Goal: Task Accomplishment & Management: Use online tool/utility

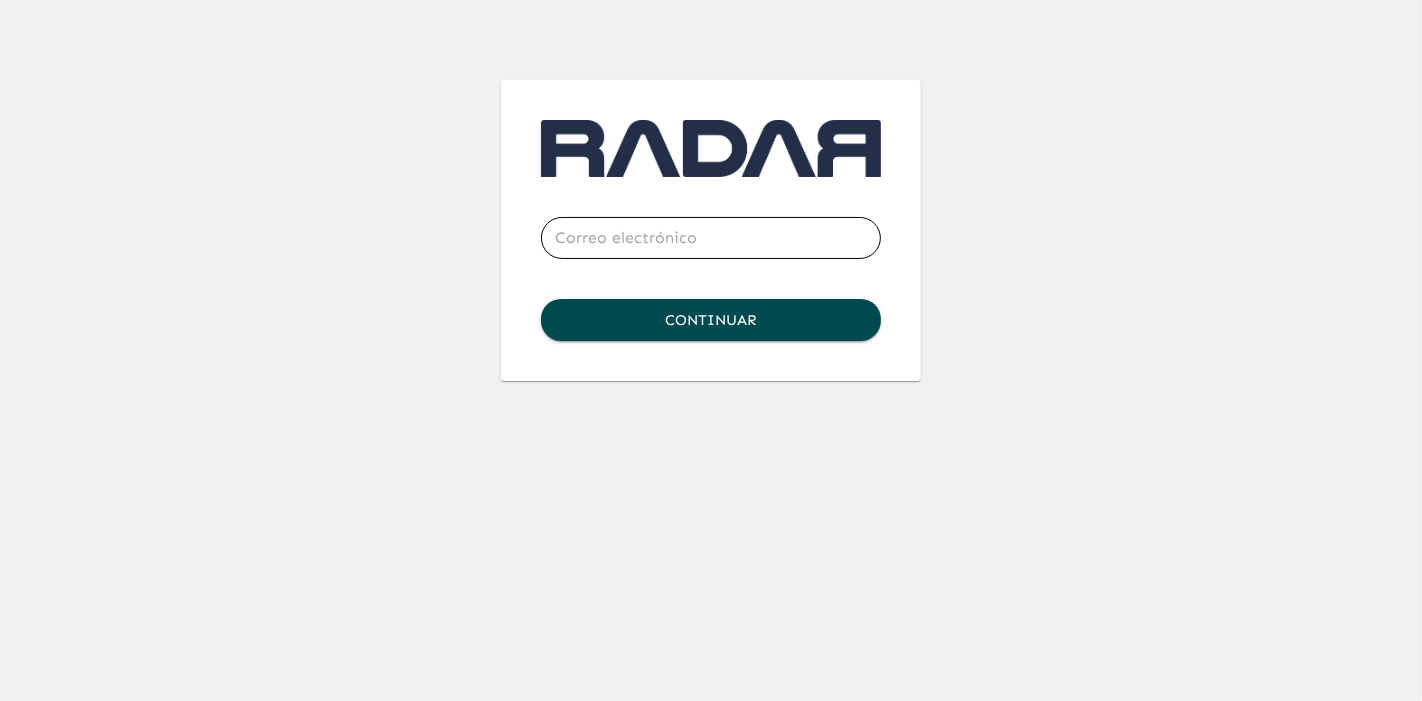
click at [631, 229] on input "email" at bounding box center [711, 238] width 340 height 56
type input "[PERSON_NAME][EMAIL_ADDRESS][PERSON_NAME][DOMAIN_NAME]"
click at [714, 309] on button "Continuar" at bounding box center [711, 320] width 340 height 42
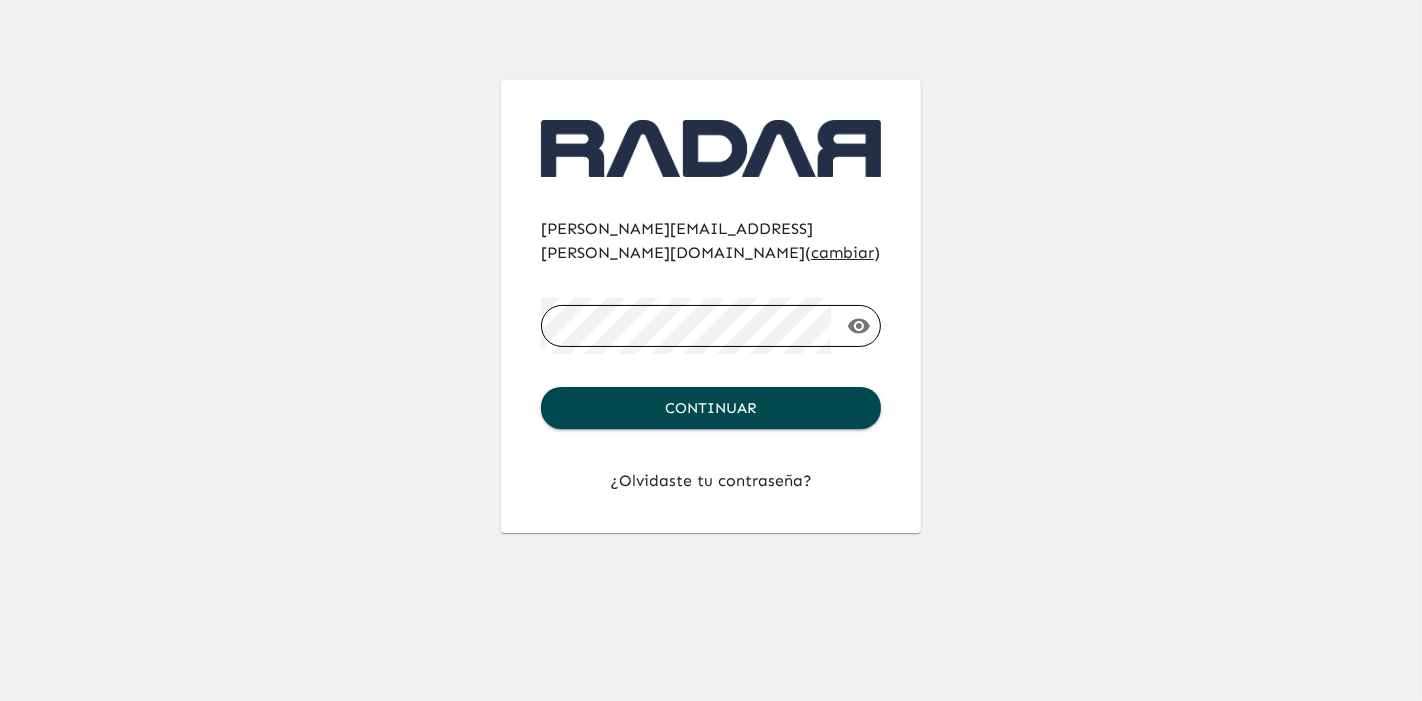
drag, startPoint x: 714, startPoint y: 309, endPoint x: 729, endPoint y: 354, distance: 47.4
click at [729, 354] on form "[PERSON_NAME][EMAIL_ADDRESS][PERSON_NAME][DOMAIN_NAME] ( cambiar ) ​ Continuar" at bounding box center [711, 323] width 340 height 212
click at [734, 387] on button "Continuar" at bounding box center [711, 408] width 340 height 42
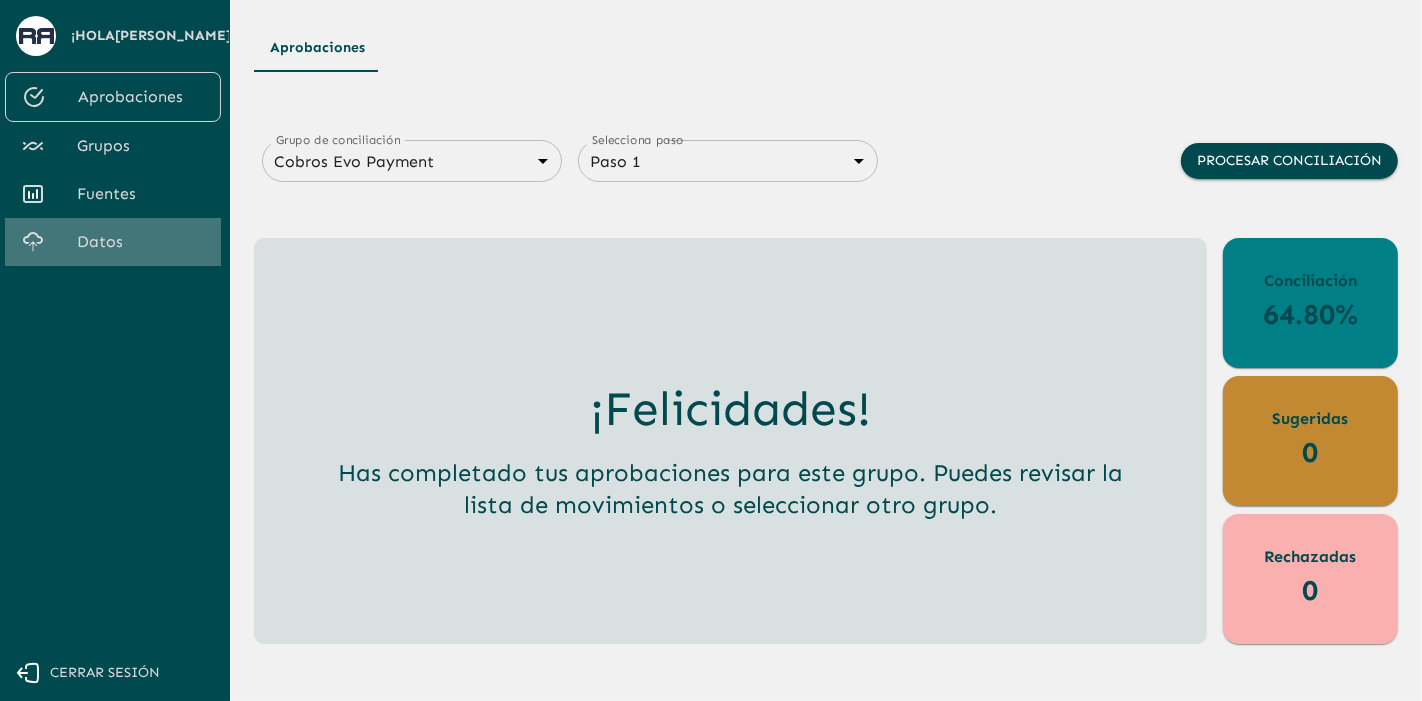
click at [105, 254] on span "Datos" at bounding box center [141, 242] width 128 height 24
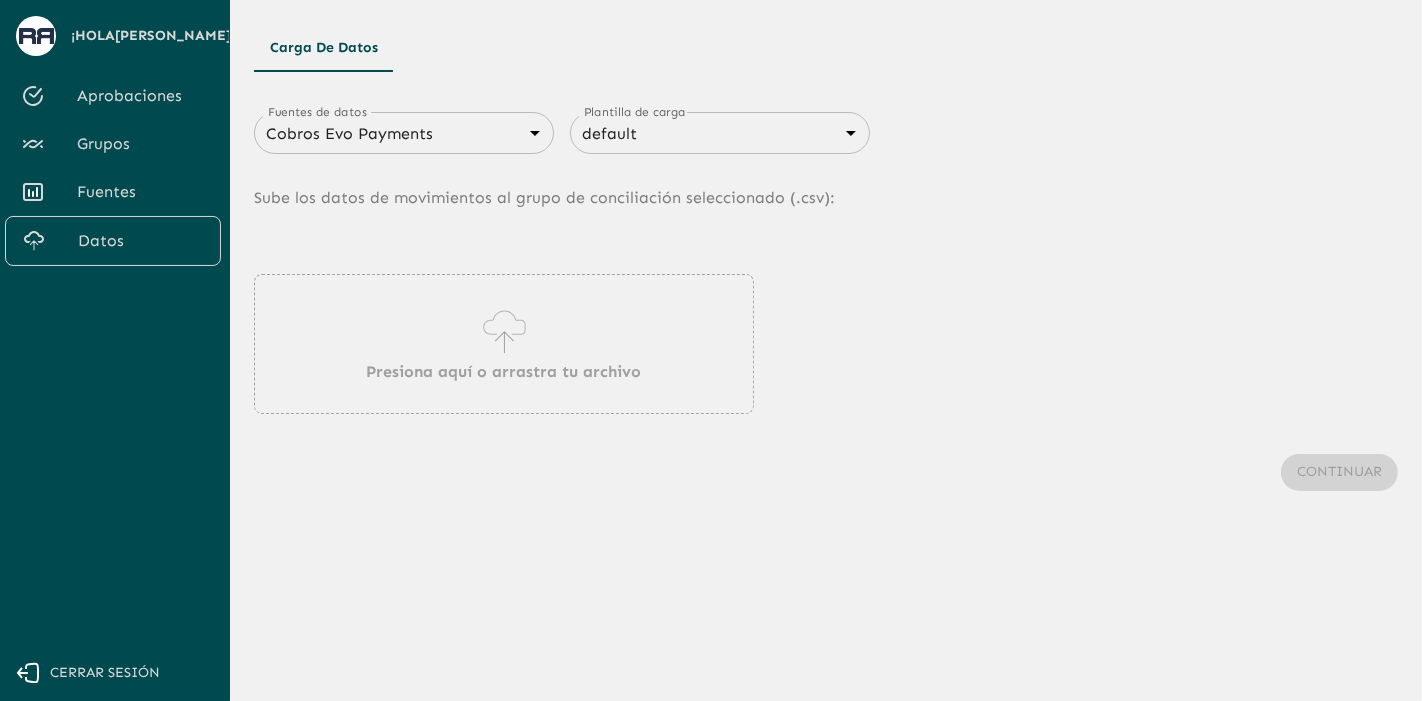
click at [533, 314] on div "Presiona aquí o arrastra tu archivo" at bounding box center [504, 344] width 500 height 140
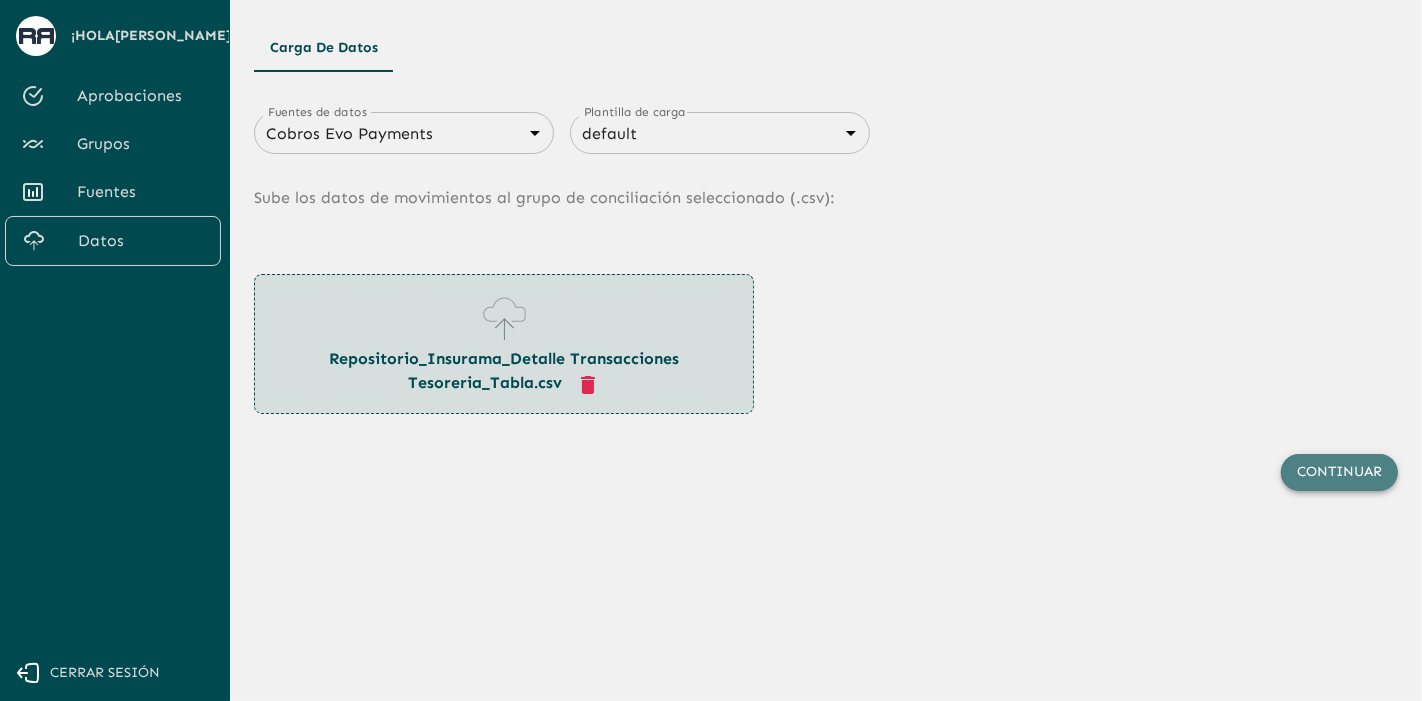
click at [1348, 484] on button "Continuar" at bounding box center [1339, 472] width 117 height 37
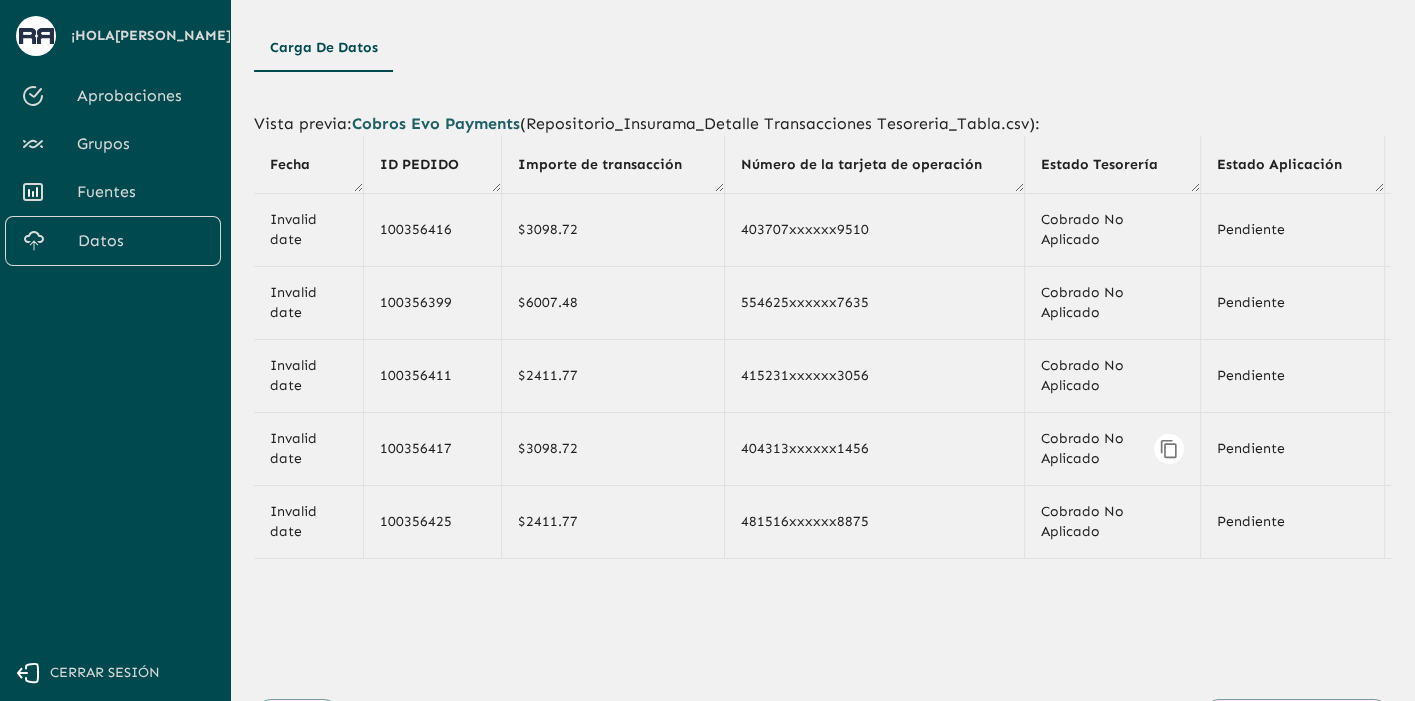
scroll to position [102, 0]
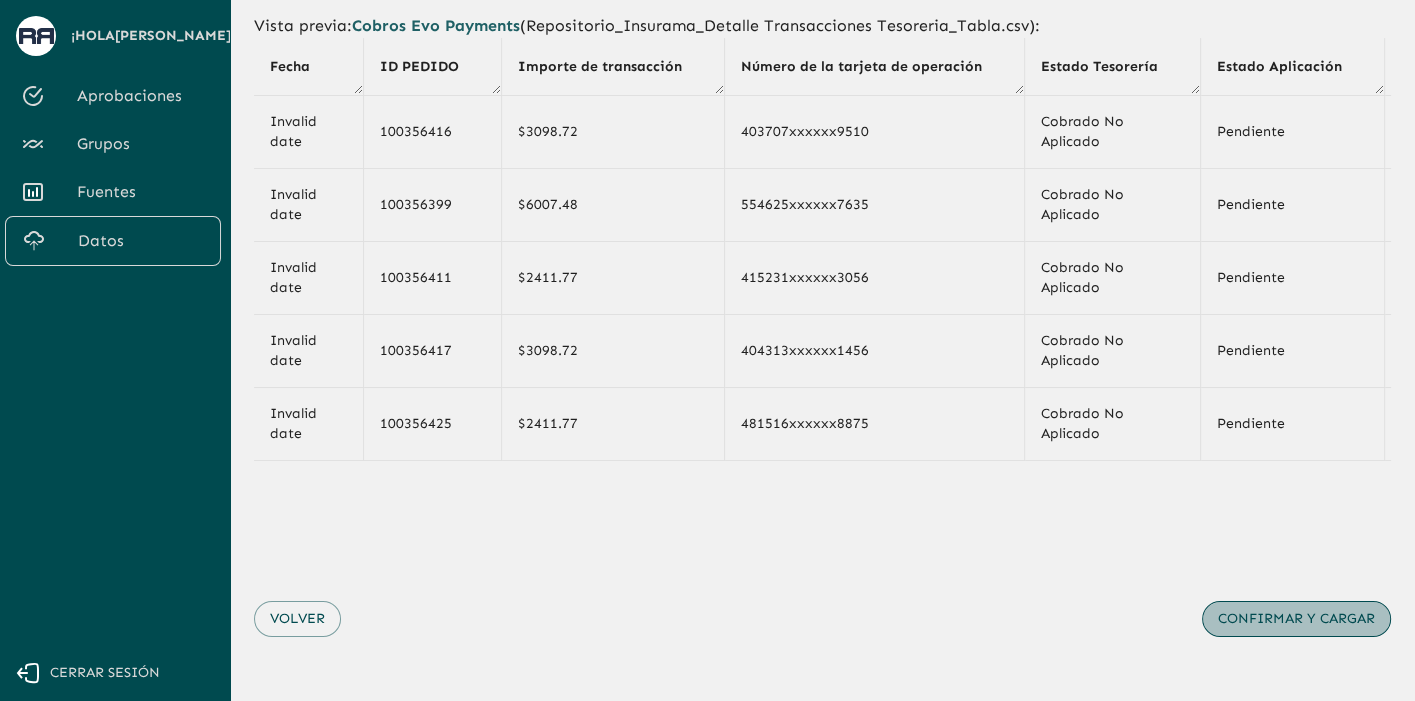
click at [1292, 625] on button "Confirmar y cargar" at bounding box center [1296, 619] width 189 height 37
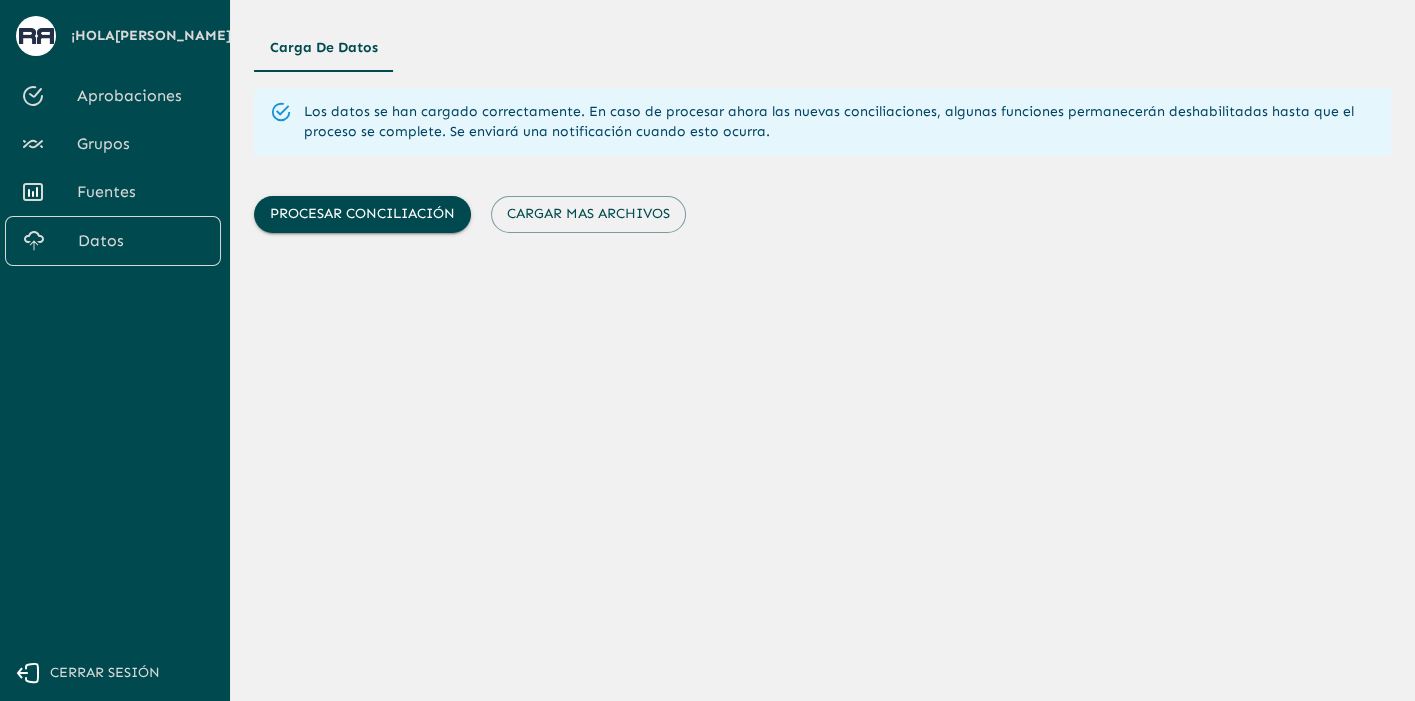
scroll to position [0, 0]
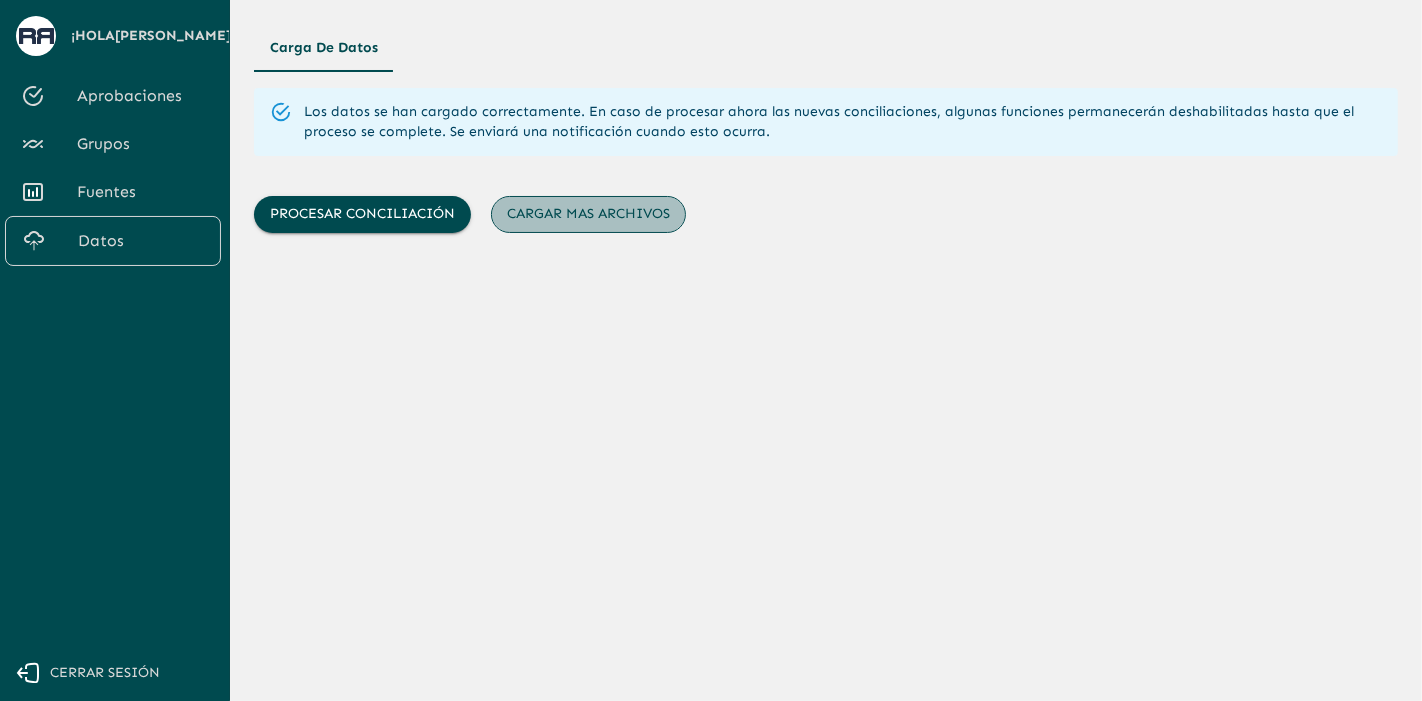
click at [582, 217] on button "Cargar mas archivos" at bounding box center [588, 214] width 195 height 37
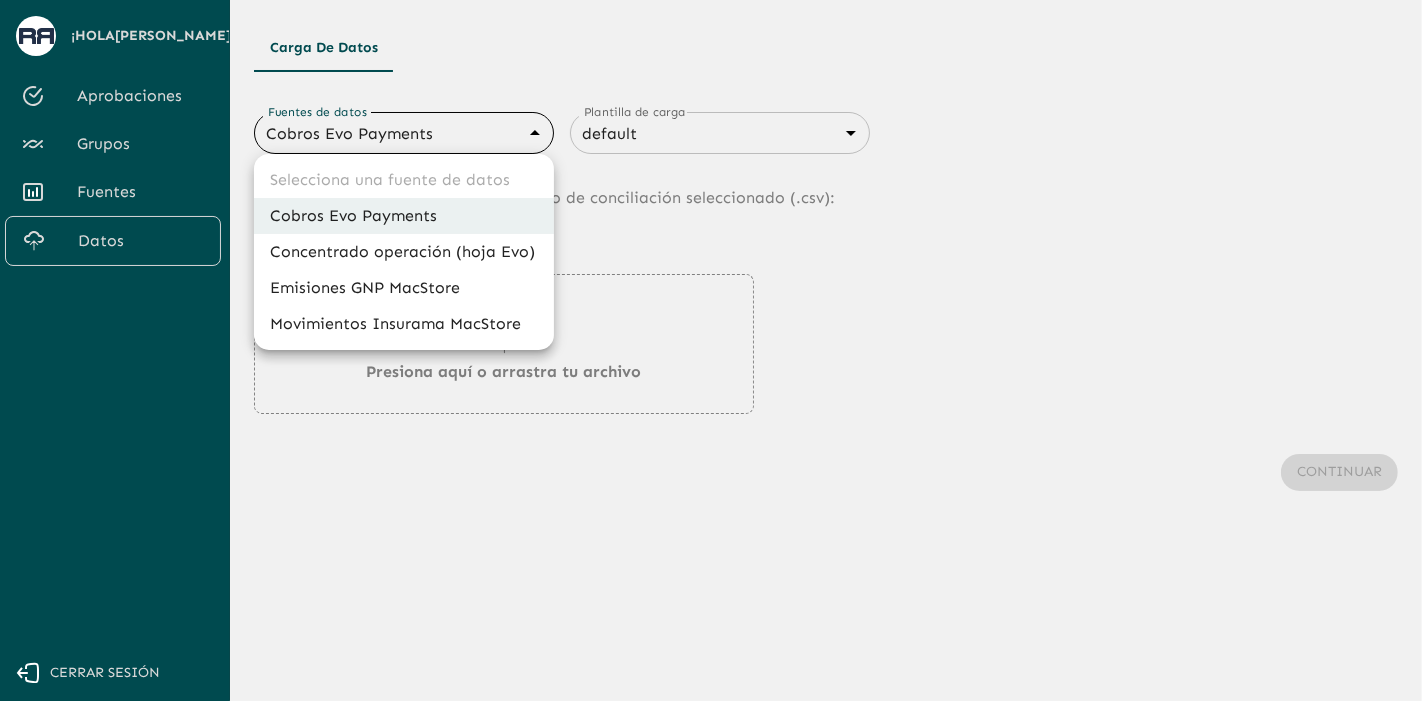
click at [523, 132] on body "Se están procesando los movimientos. Algunas acciones permanecerán deshabilitad…" at bounding box center [711, 350] width 1422 height 701
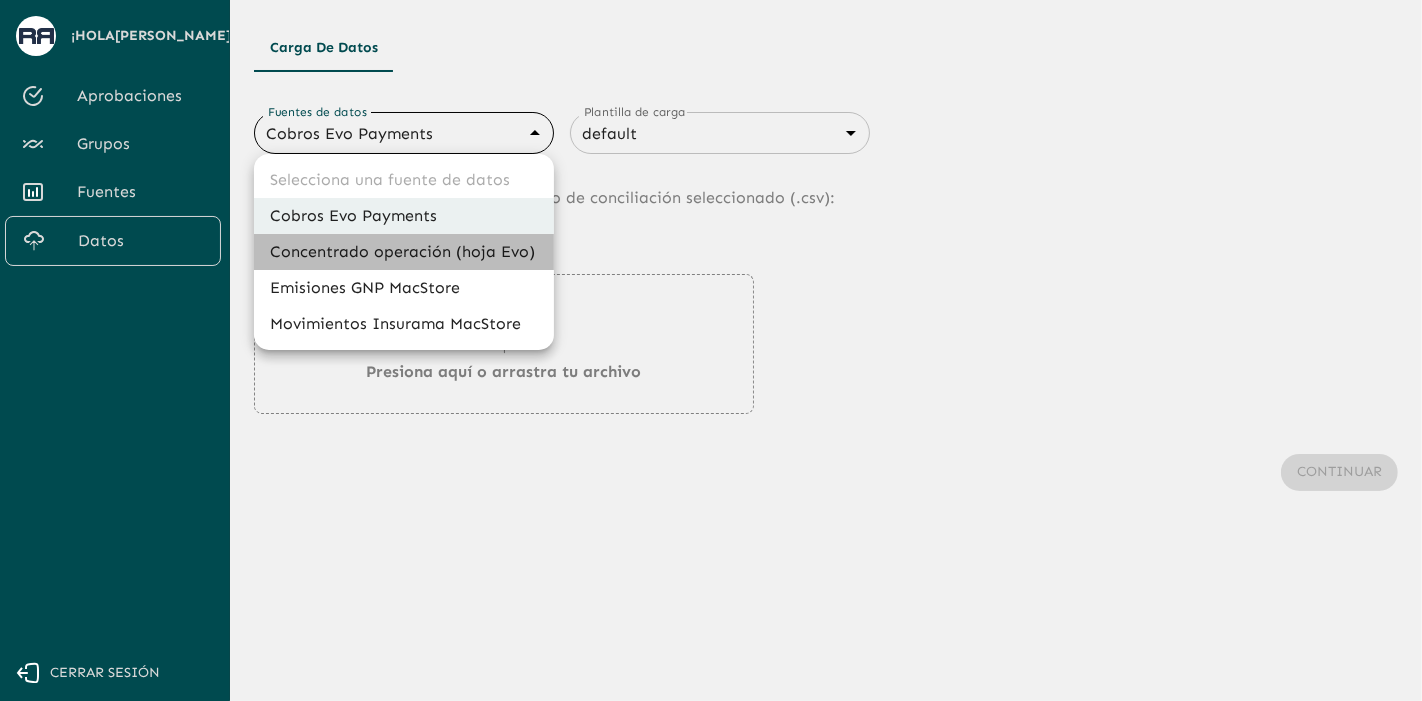
click at [464, 253] on li "Concentrado operación (hoja Evo)" at bounding box center [404, 252] width 300 height 36
type input "66a28f58e6a723c95561de69"
type input "6840c634076cd658d08ce817"
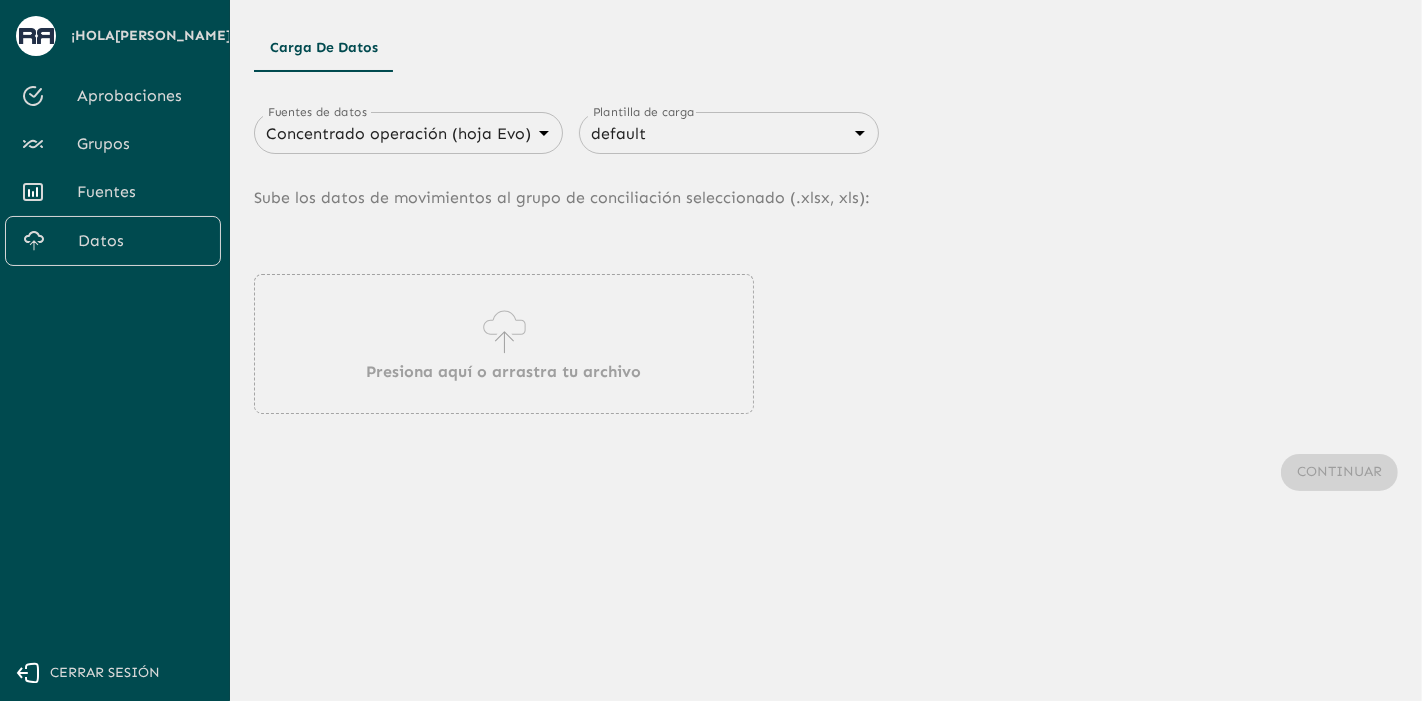
click at [567, 317] on div "Presiona aquí o arrastra tu archivo" at bounding box center [504, 344] width 500 height 140
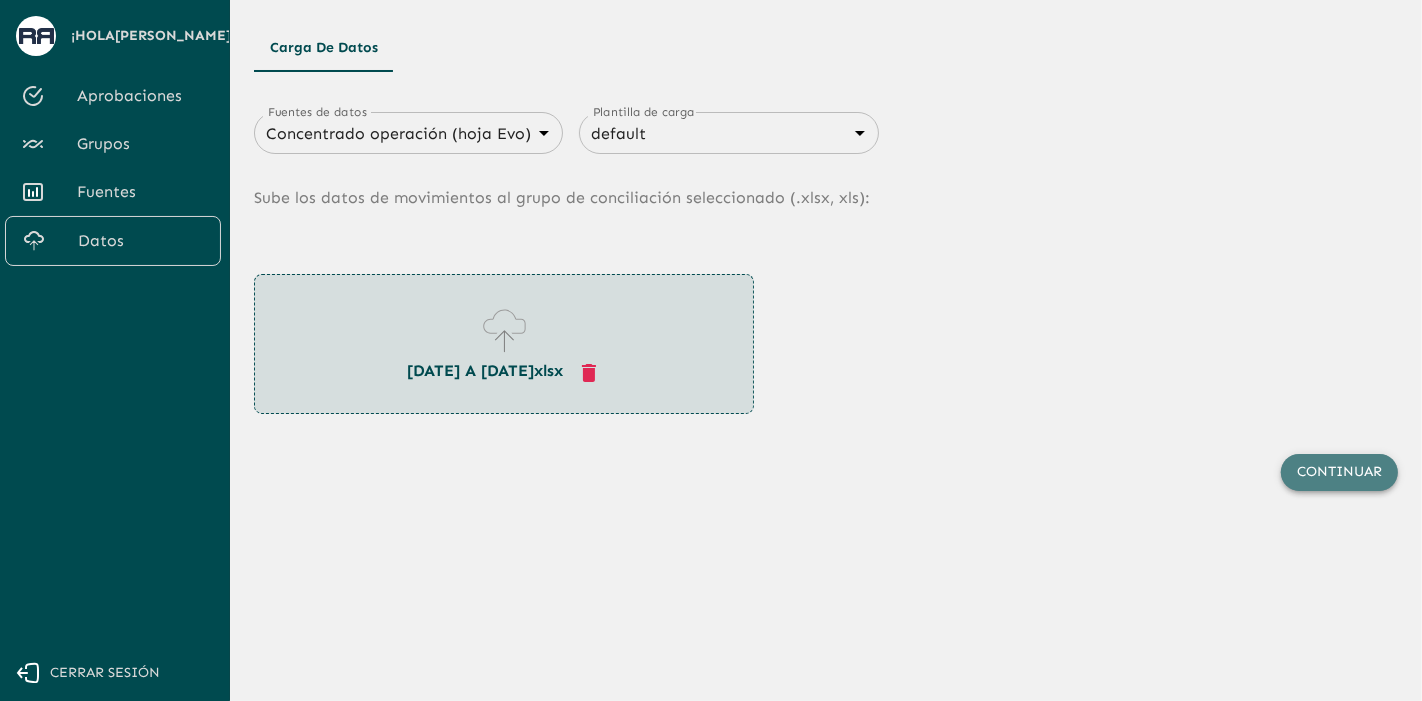
click at [1302, 471] on button "Continuar" at bounding box center [1339, 472] width 117 height 37
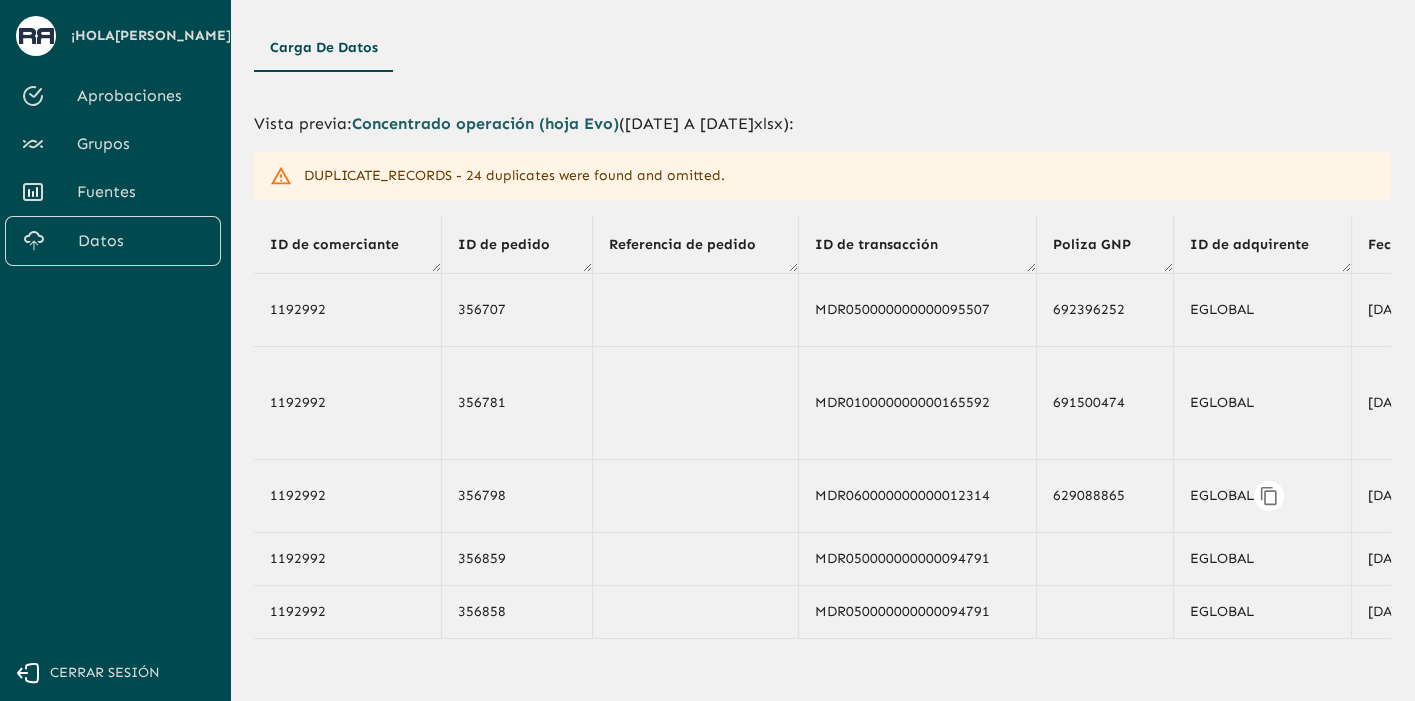
scroll to position [182, 0]
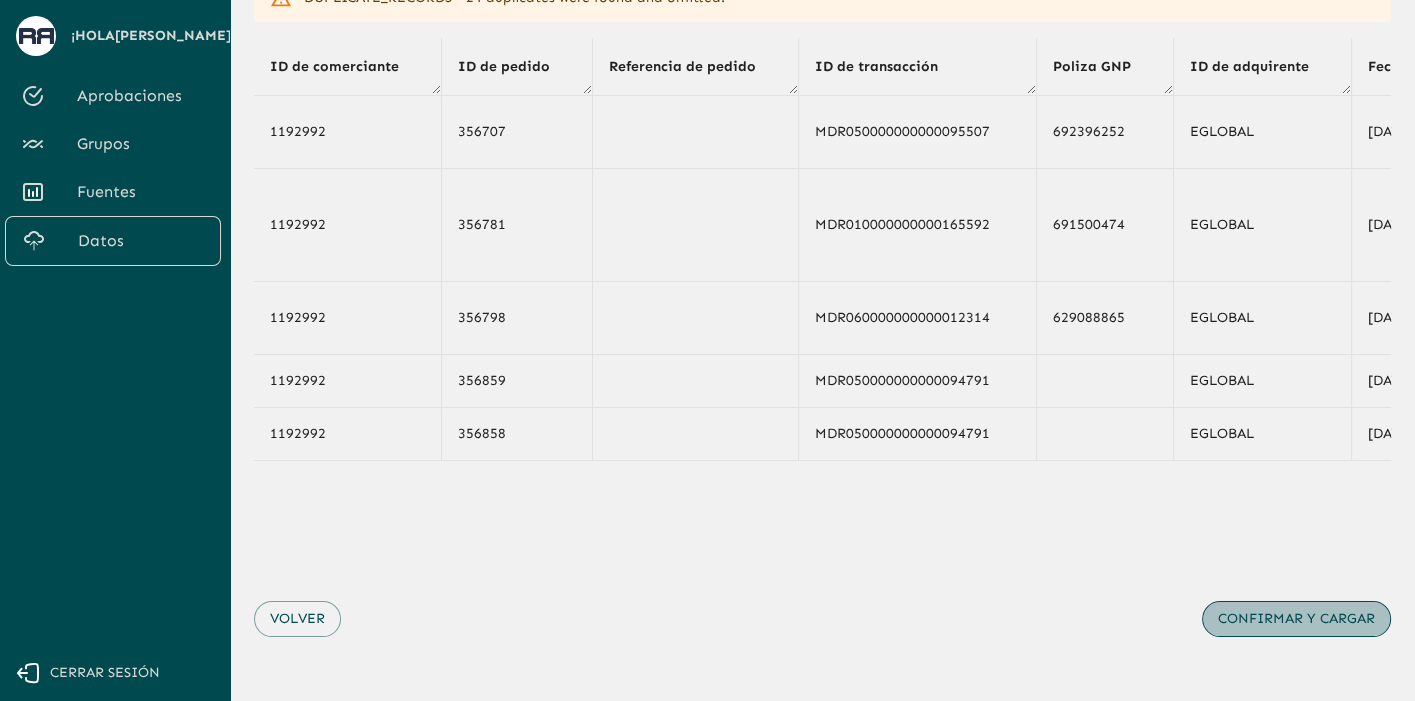
click at [1260, 614] on button "Confirmar y cargar" at bounding box center [1296, 619] width 189 height 37
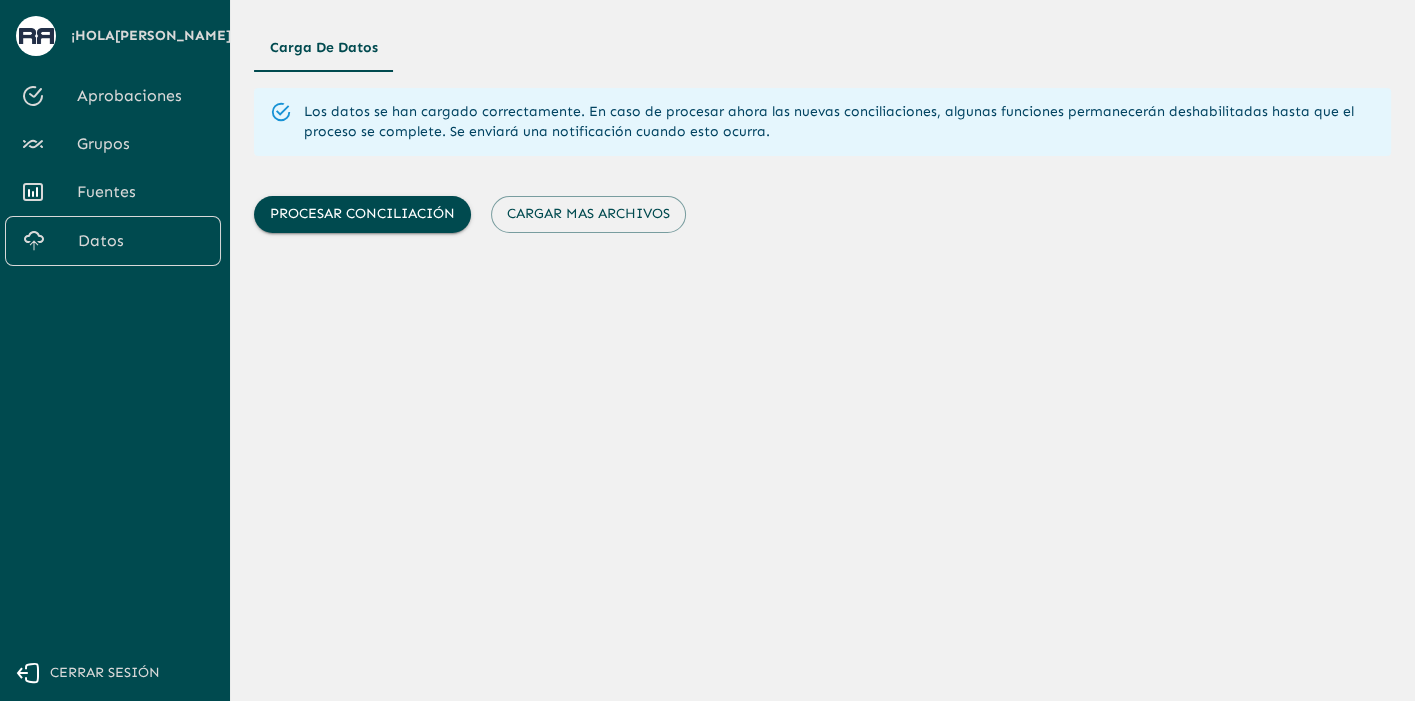
scroll to position [0, 0]
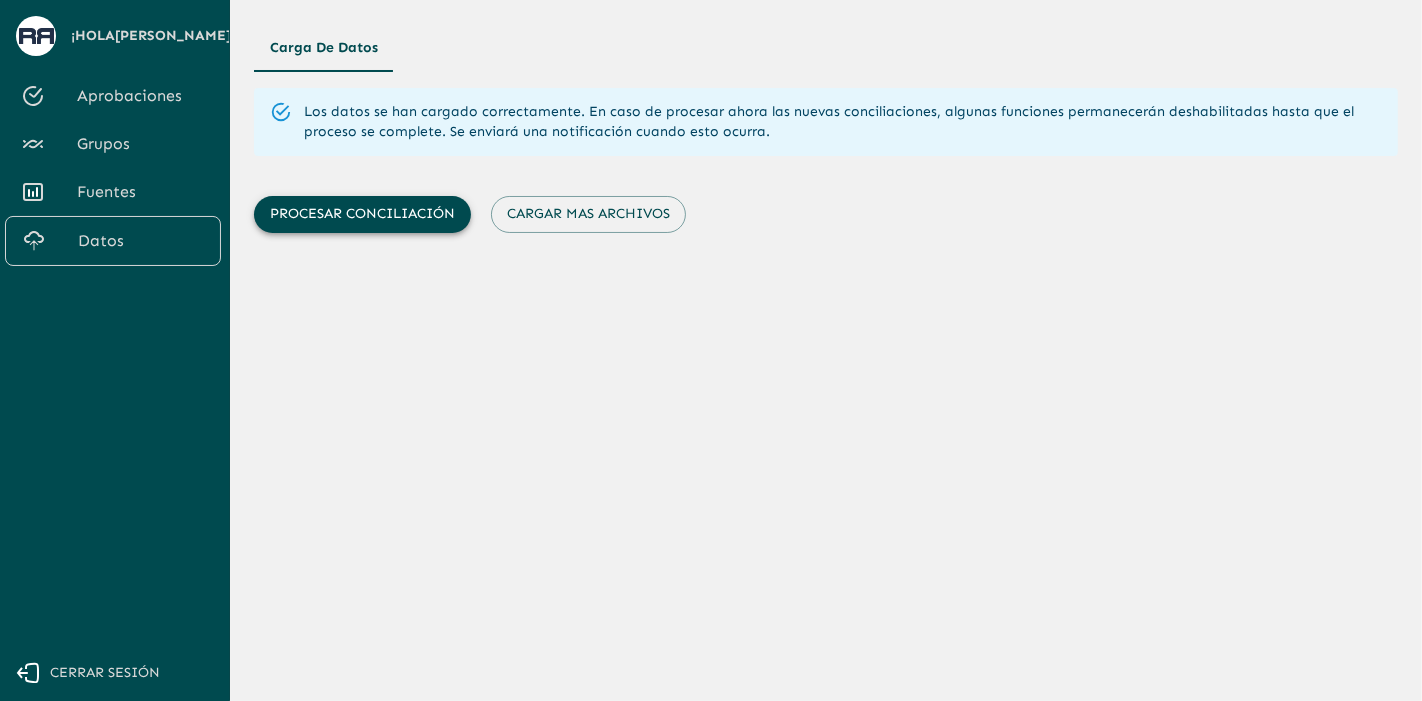
click at [411, 207] on button "Procesar conciliación" at bounding box center [362, 214] width 217 height 37
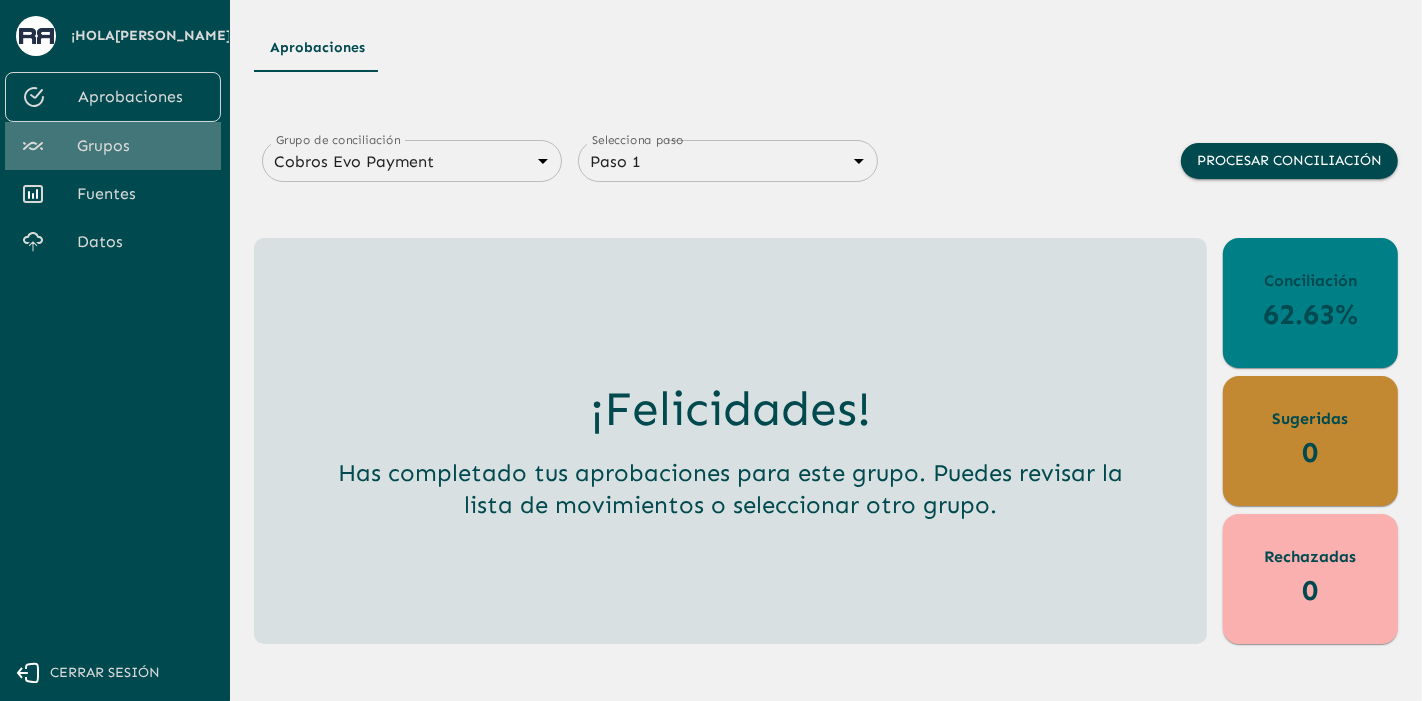
click at [111, 158] on span "Grupos" at bounding box center [141, 146] width 128 height 24
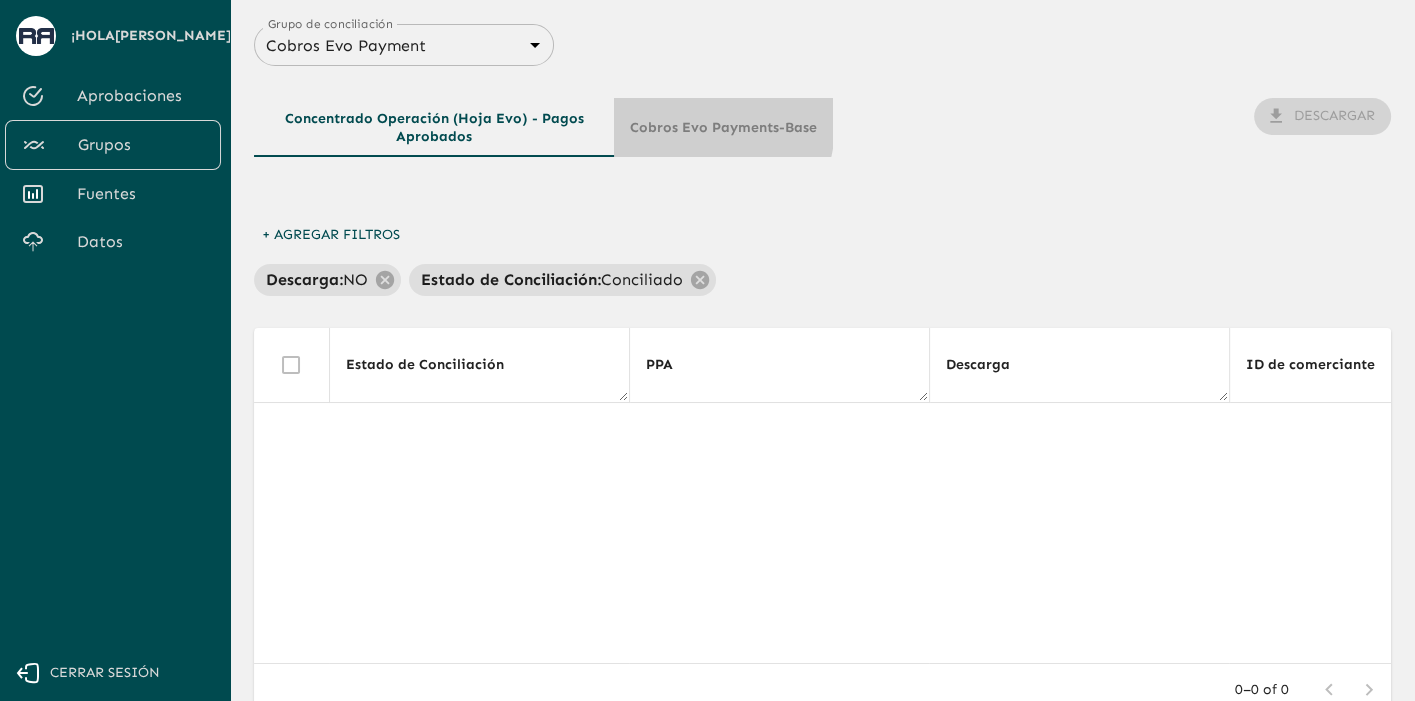
click at [676, 123] on button "Cobros Evo Payments-Base" at bounding box center [723, 127] width 219 height 59
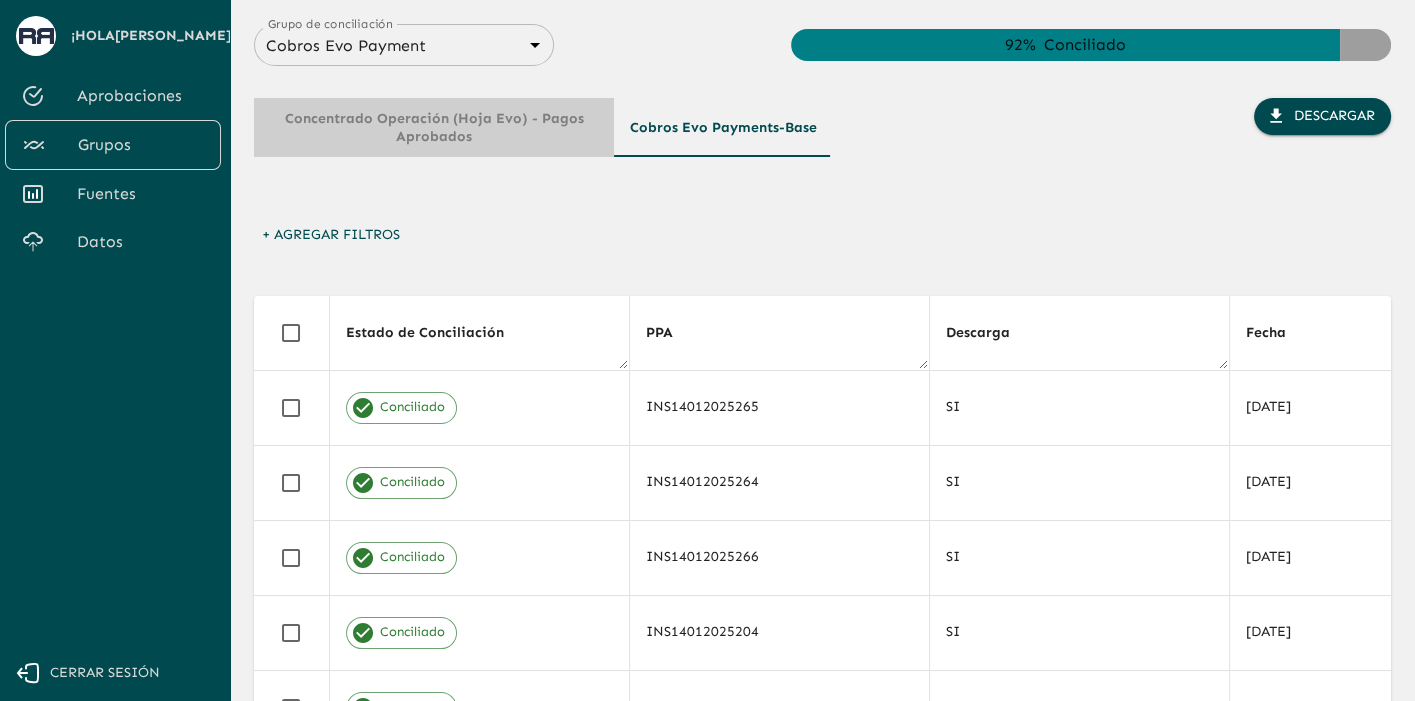
click at [526, 115] on button "Concentrado operación (hoja Evo) - Pagos Aprobados" at bounding box center [434, 127] width 360 height 59
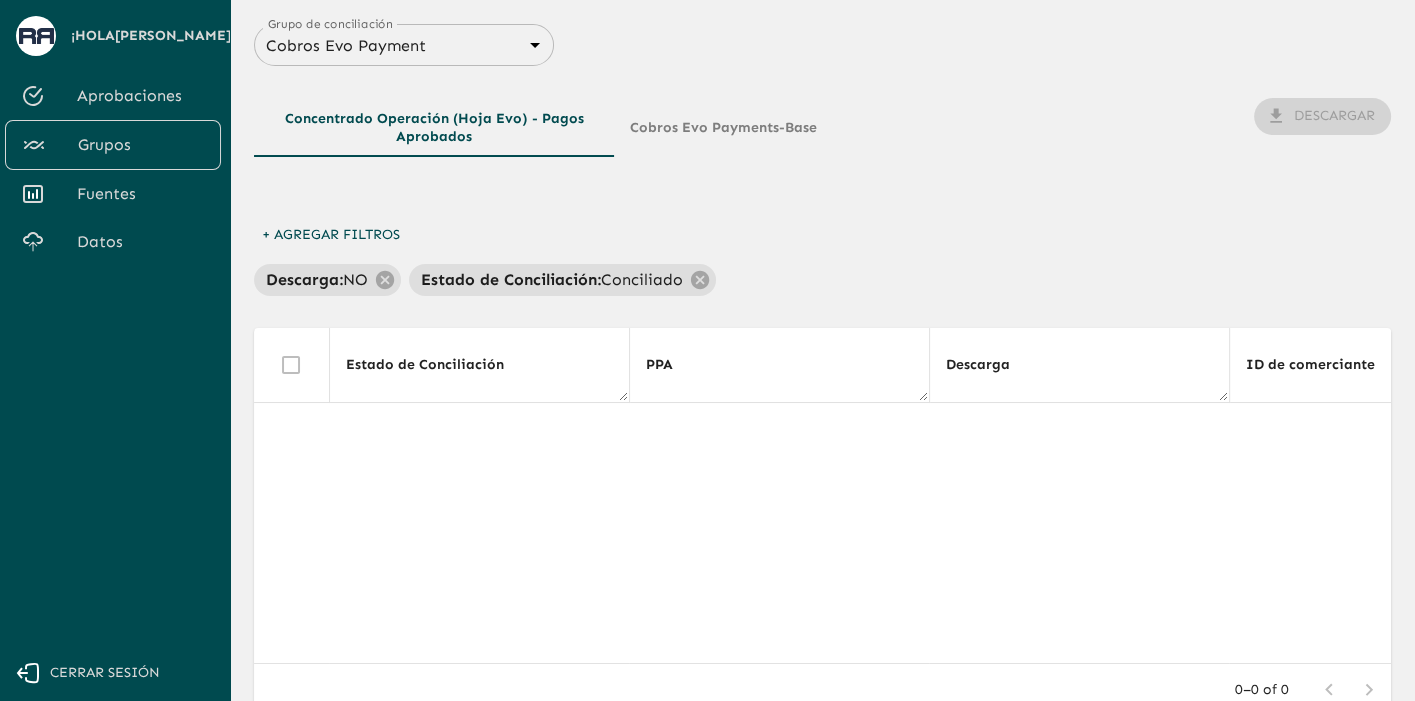
scroll to position [0, 20]
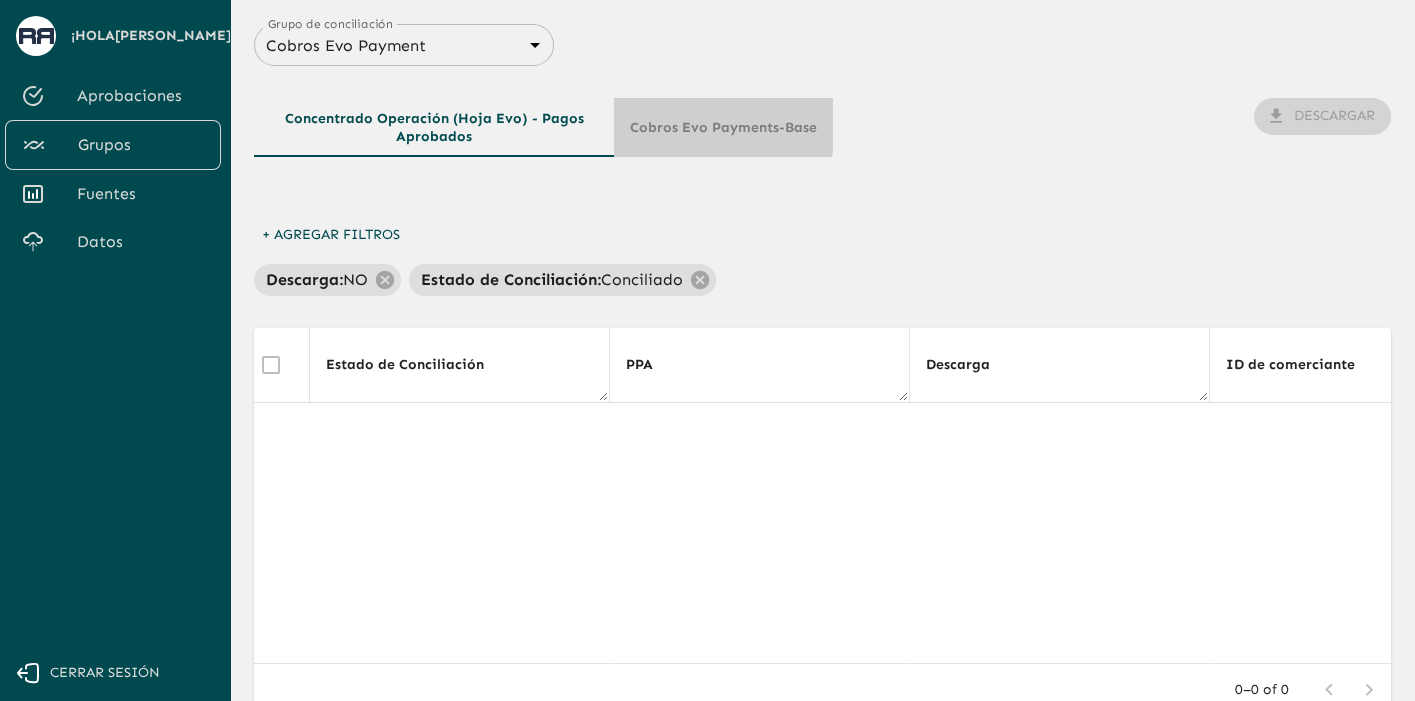
click at [676, 121] on button "Cobros Evo Payments-Base" at bounding box center [723, 127] width 219 height 59
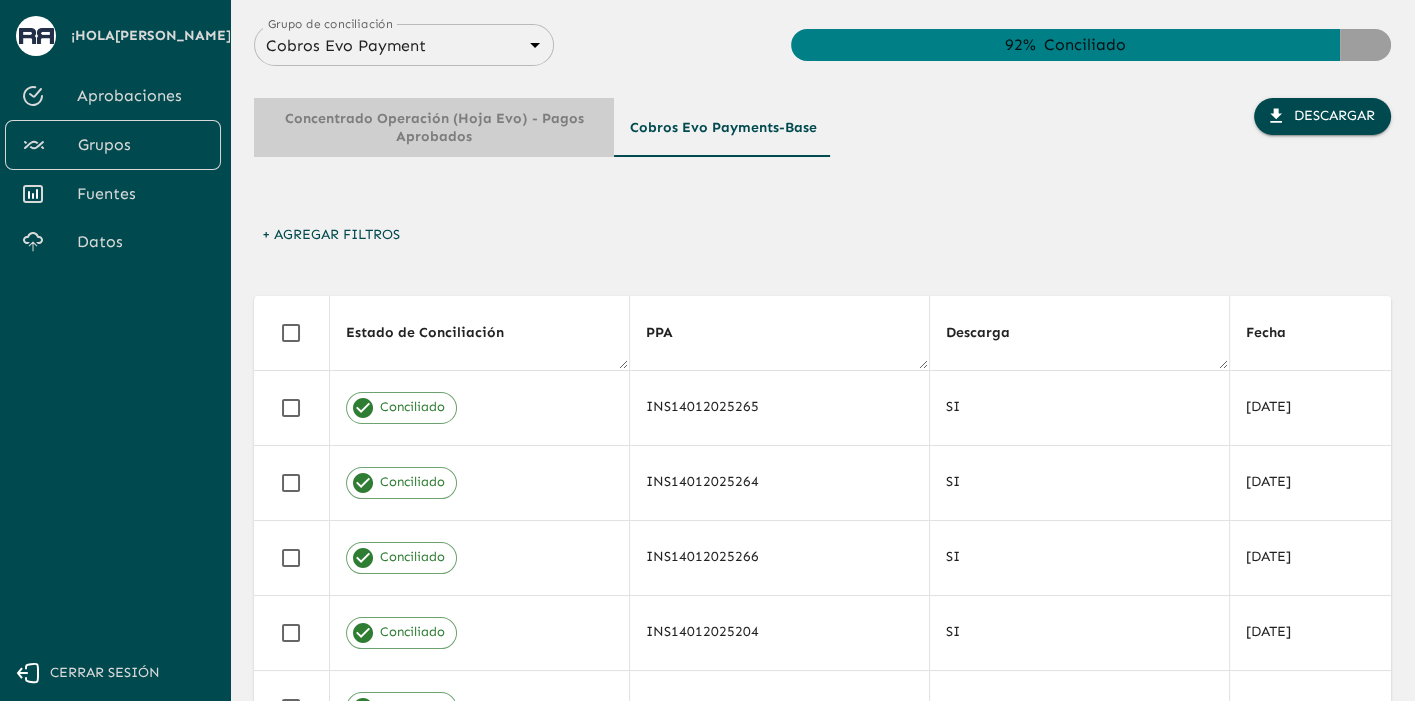
click at [496, 135] on button "Concentrado operación (hoja Evo) - Pagos Aprobados" at bounding box center [434, 127] width 360 height 59
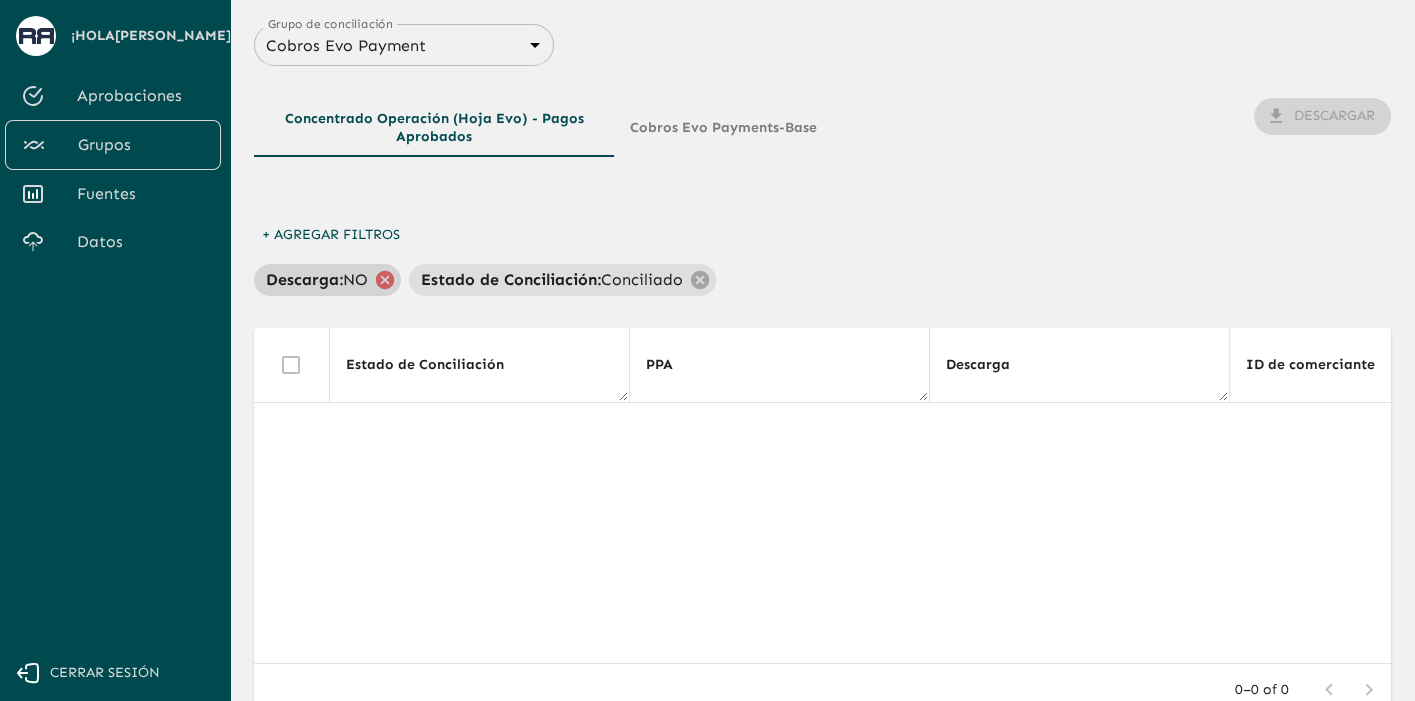
click at [376, 275] on icon at bounding box center [385, 279] width 18 height 18
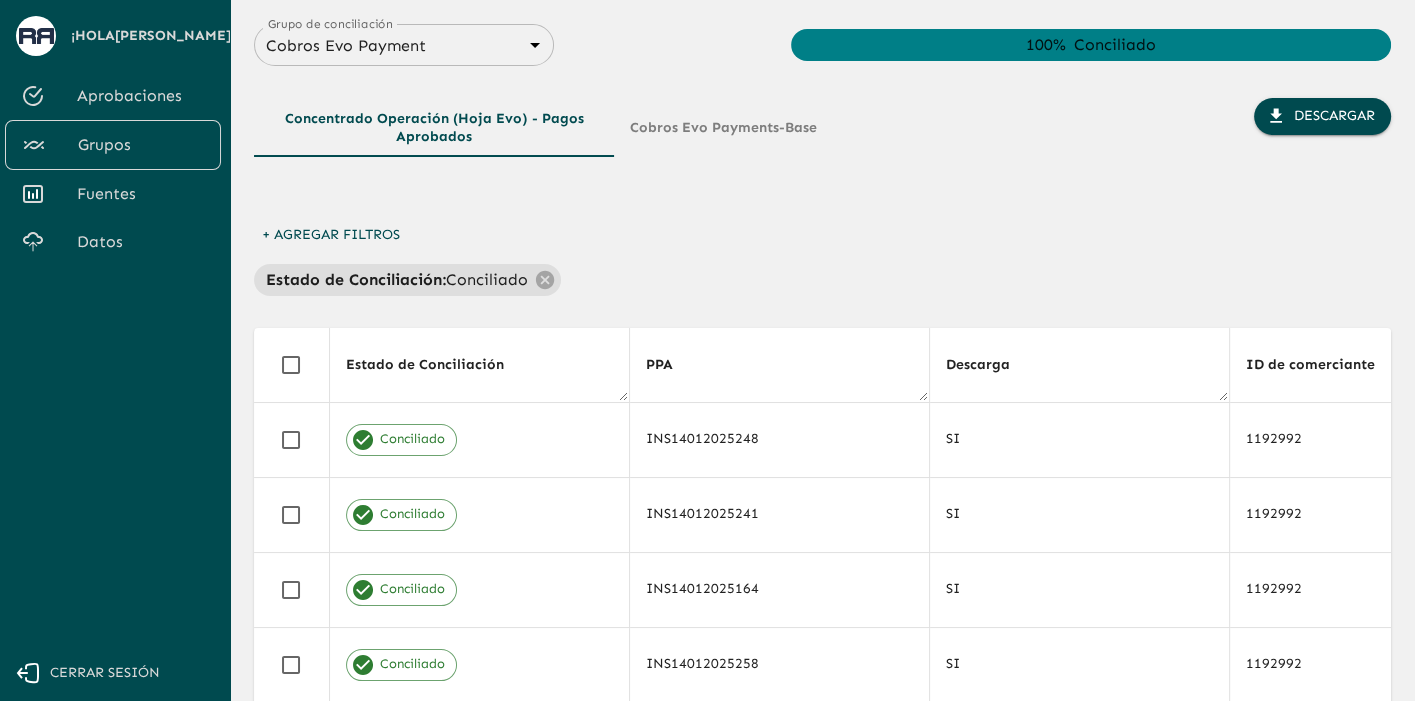
click at [382, 215] on div "Concentrado operación (hoja Evo) - Pagos Aprobados Cobros Evo Payments-Base" at bounding box center [543, 157] width 579 height 119
click at [371, 226] on button "+ Agregar Filtros" at bounding box center [331, 235] width 154 height 37
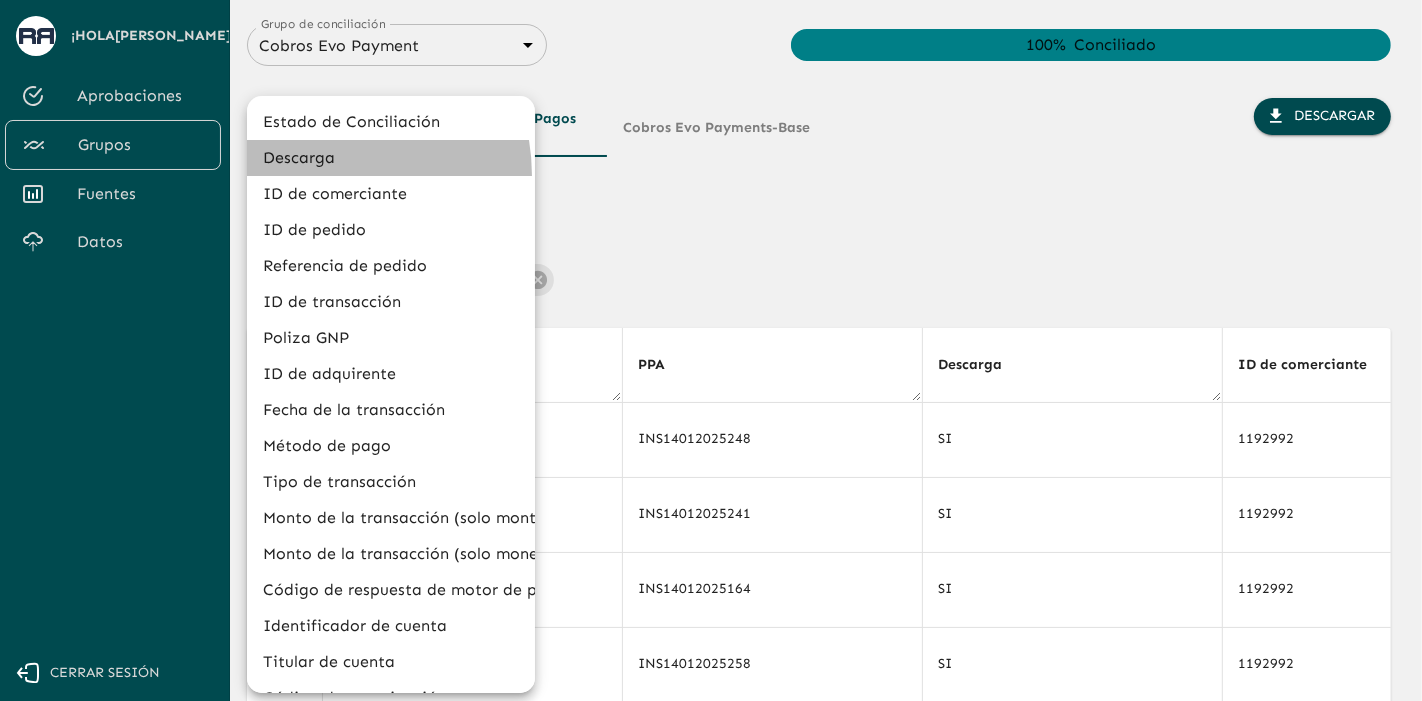
click at [322, 175] on li "Descarga" at bounding box center [391, 158] width 288 height 36
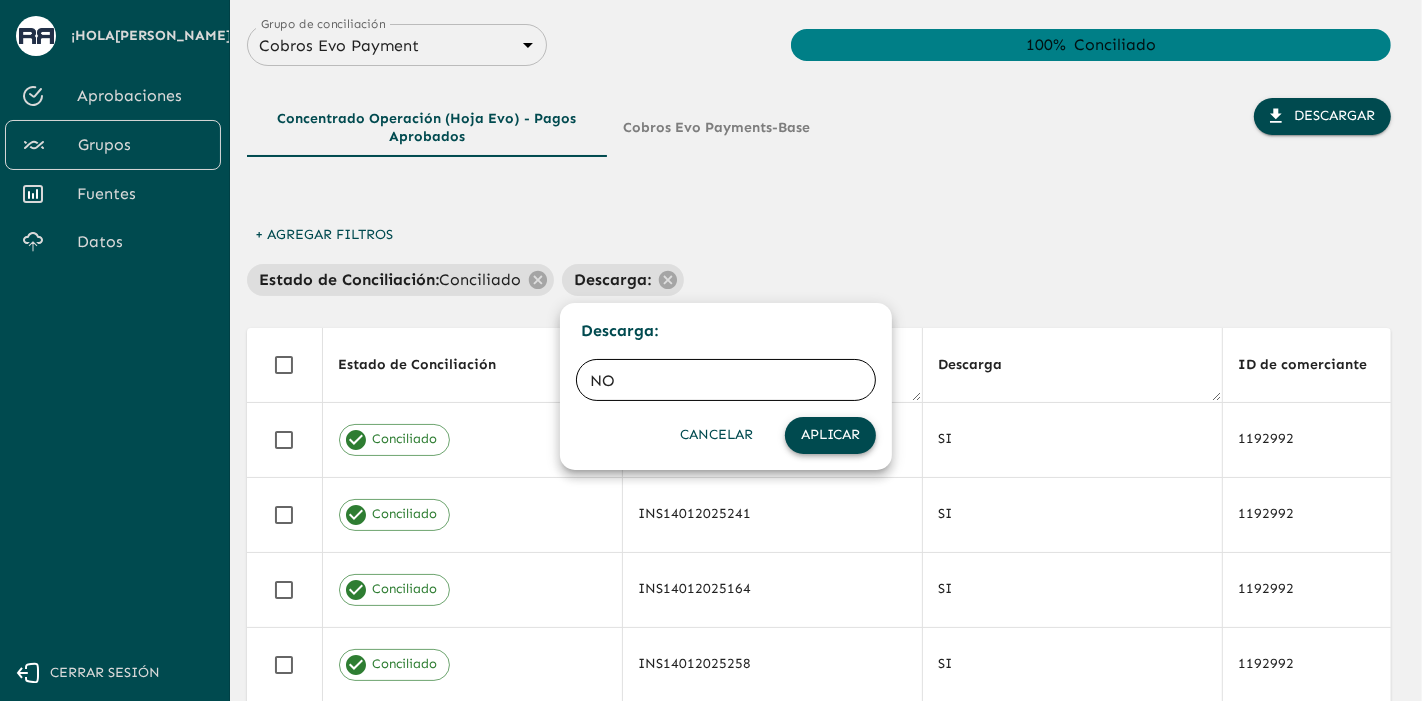
type input "NO"
click at [819, 432] on button "Aplicar" at bounding box center [830, 435] width 91 height 37
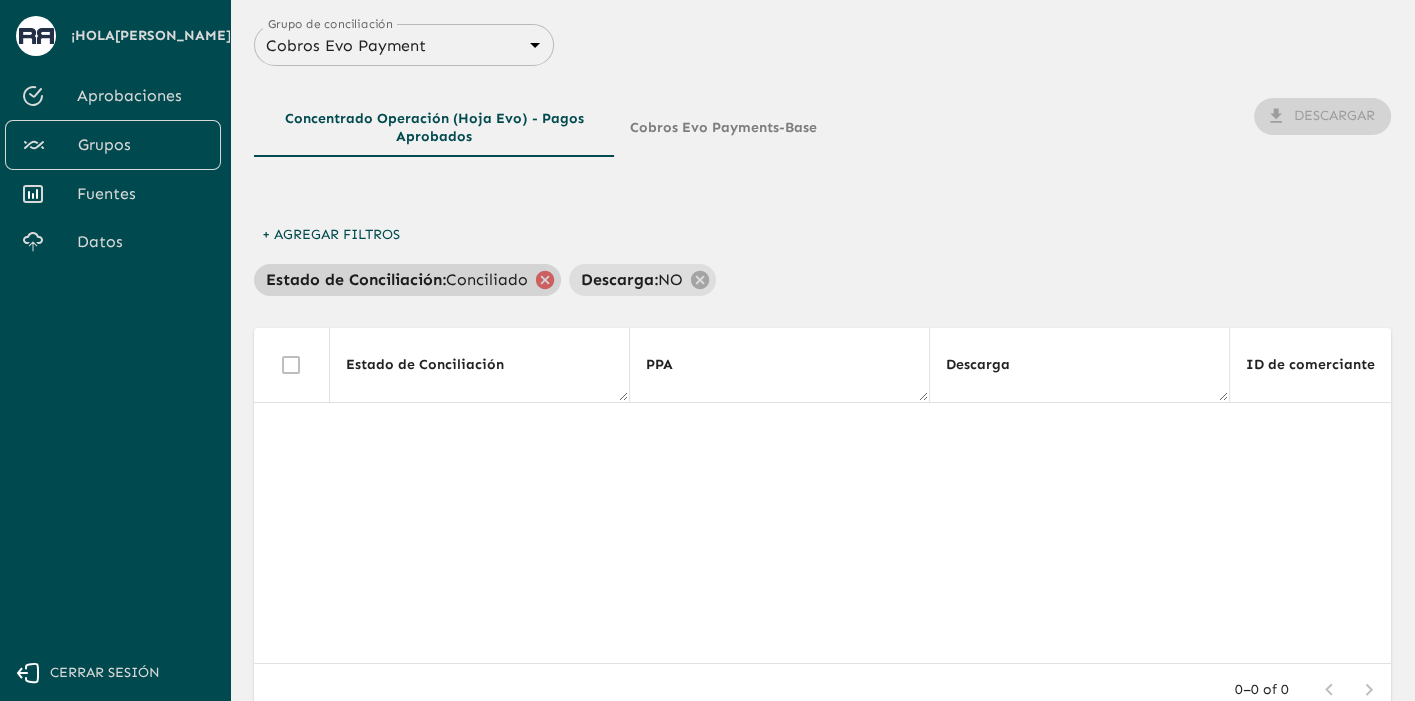
click at [536, 280] on icon at bounding box center [545, 279] width 18 height 18
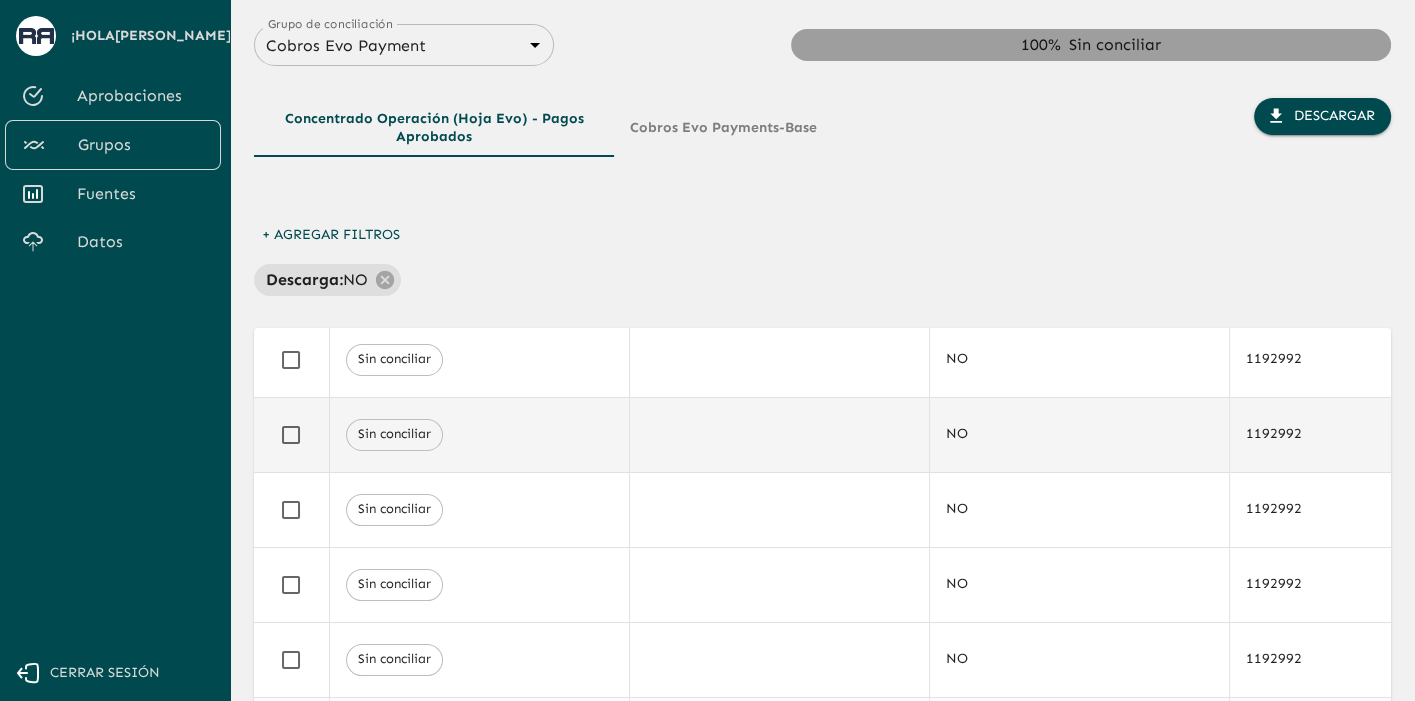
scroll to position [83, 0]
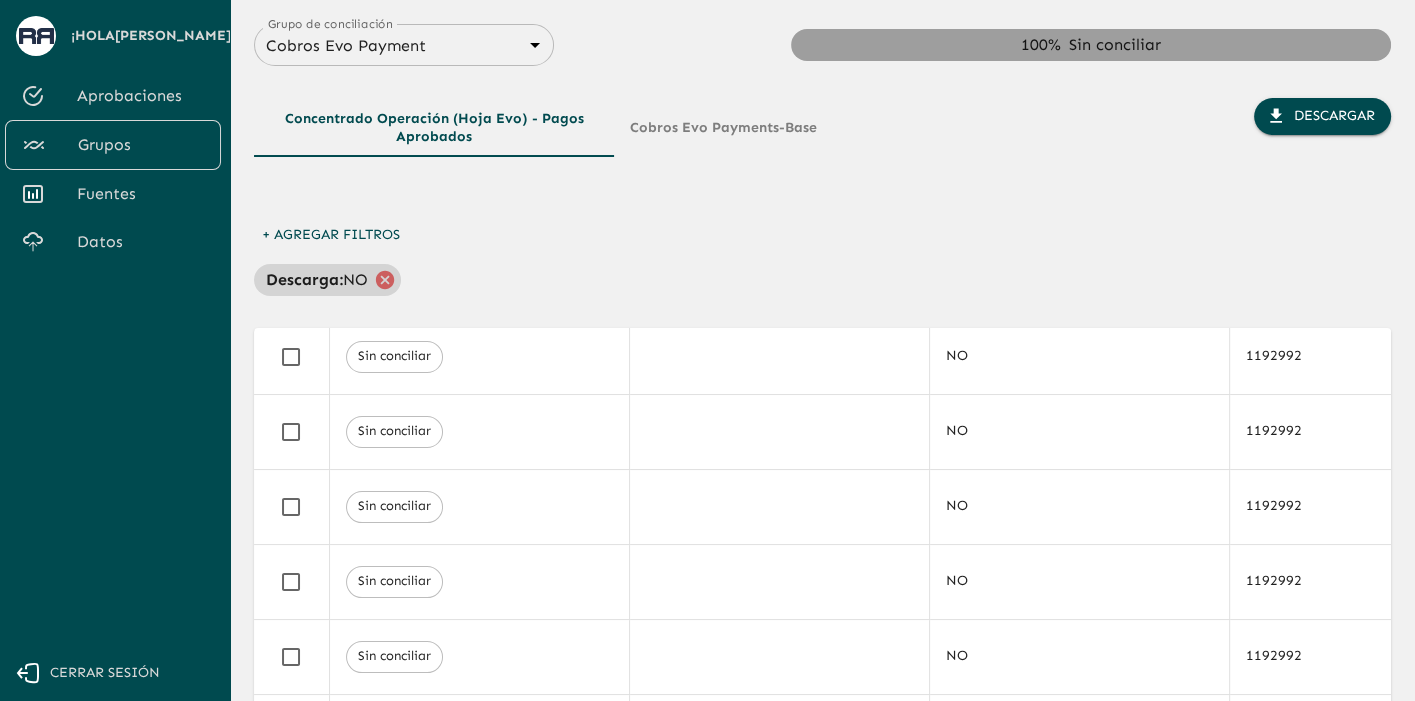
click at [374, 288] on icon at bounding box center [385, 280] width 22 height 22
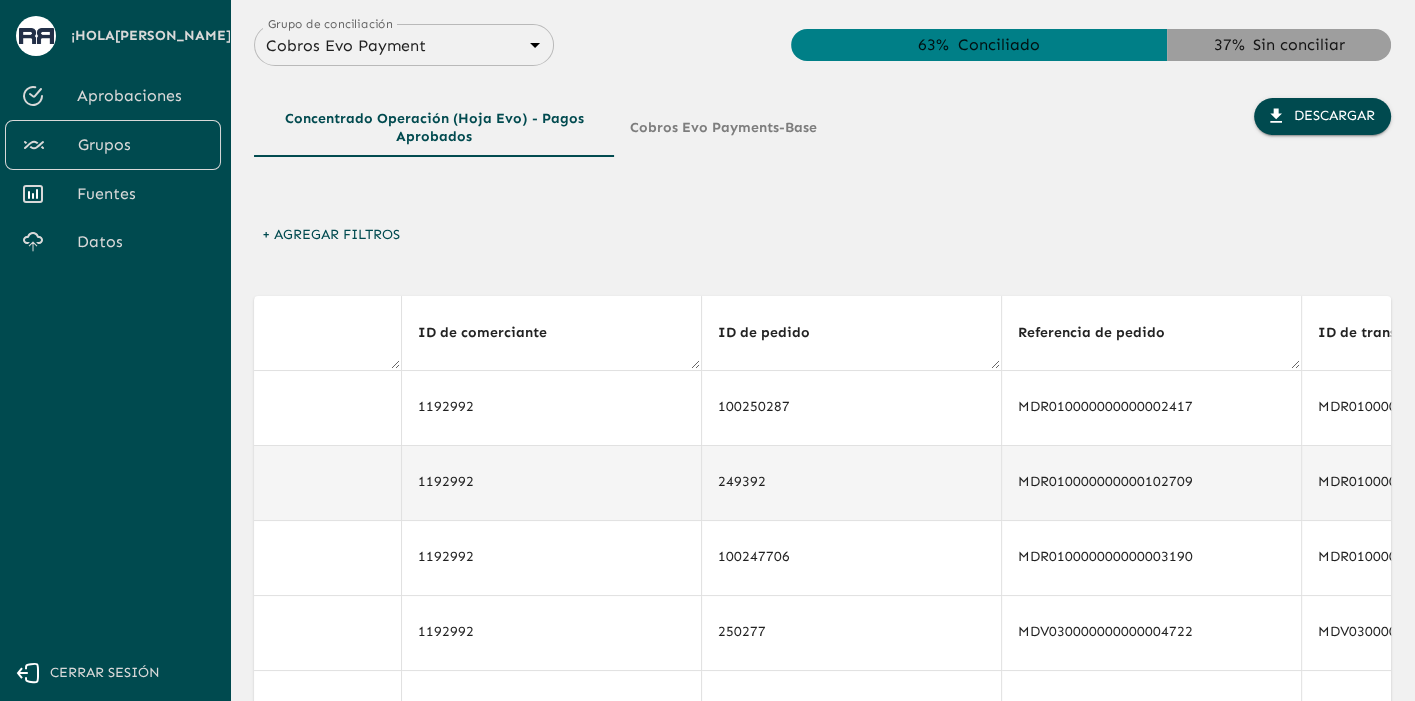
scroll to position [0, 0]
